Goal: Check status: Check status

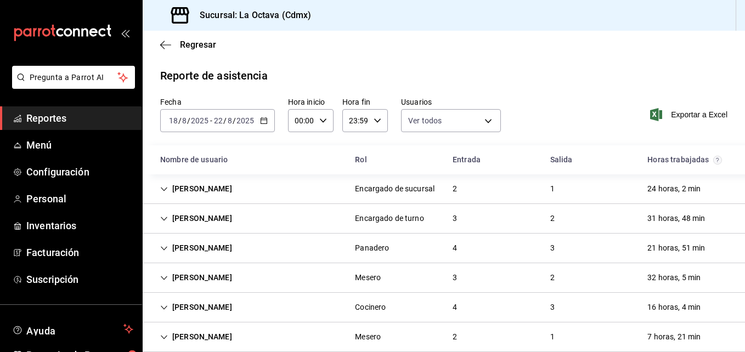
click at [93, 121] on span "Reportes" at bounding box center [79, 118] width 107 height 15
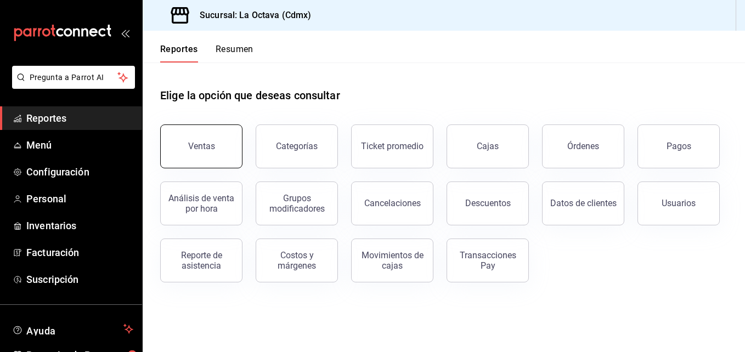
click at [214, 144] on button "Ventas" at bounding box center [201, 147] width 82 height 44
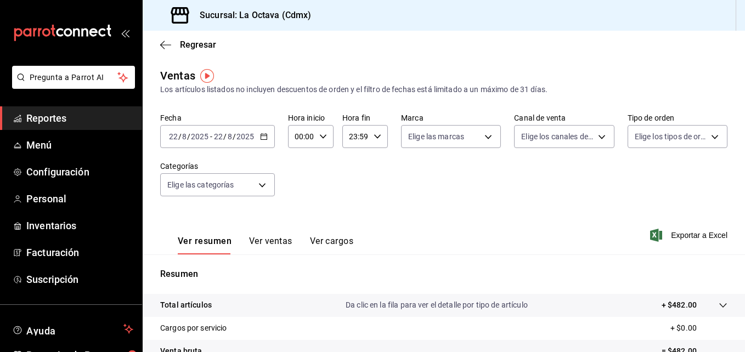
click at [262, 138] on icon "button" at bounding box center [264, 137] width 8 height 8
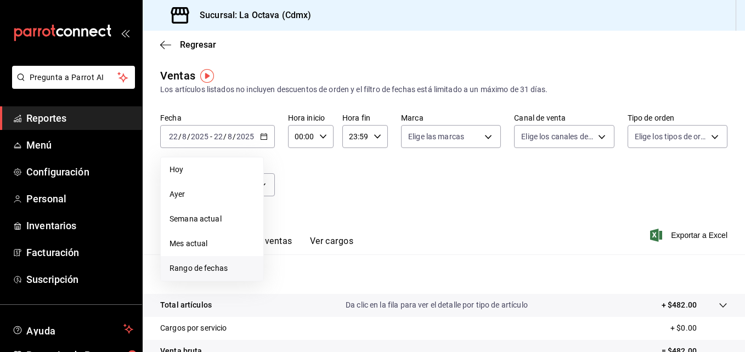
click at [208, 269] on span "Rango de fechas" at bounding box center [212, 269] width 85 height 12
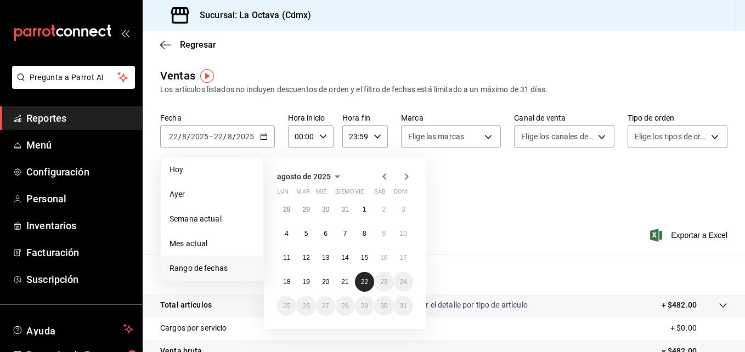
click at [366, 285] on abbr "22" at bounding box center [364, 282] width 7 height 8
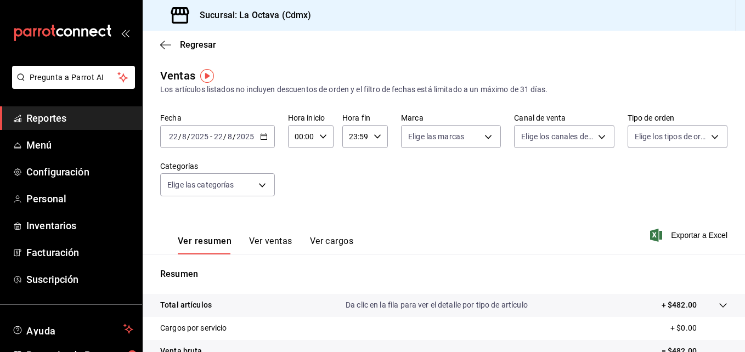
click at [268, 138] on div "[DATE] [DATE] - [DATE] [DATE]" at bounding box center [217, 136] width 115 height 23
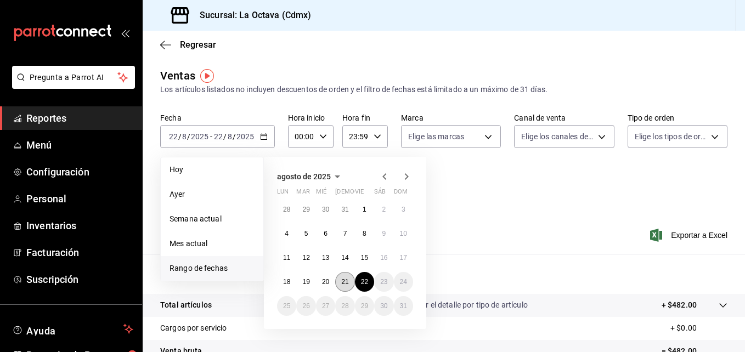
click at [352, 281] on button "21" at bounding box center [344, 282] width 19 height 20
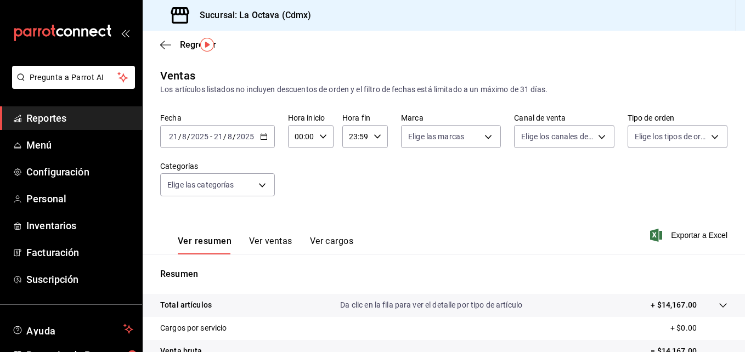
scroll to position [173, 0]
